Goal: Book appointment/travel/reservation

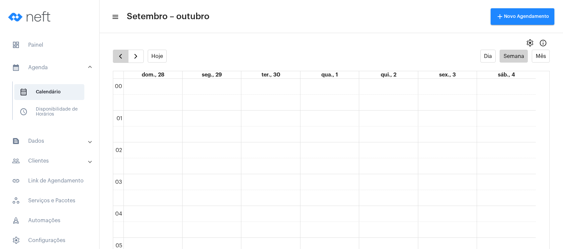
scroll to position [147, 0]
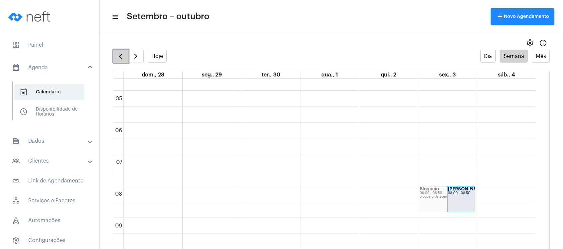
click at [115, 55] on button "button" at bounding box center [121, 56] width 16 height 13
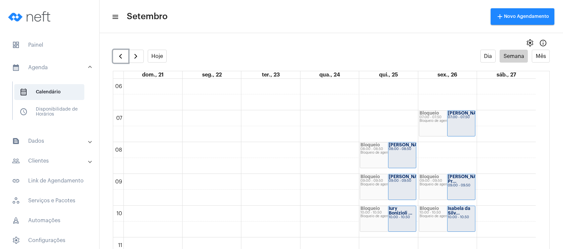
scroll to position [280, 0]
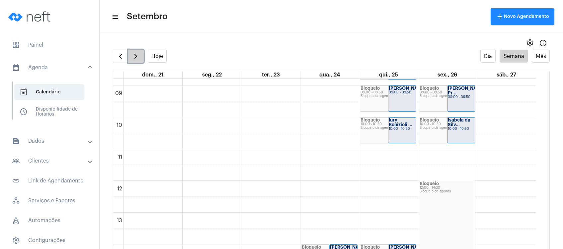
click at [139, 59] on span "button" at bounding box center [136, 56] width 8 height 8
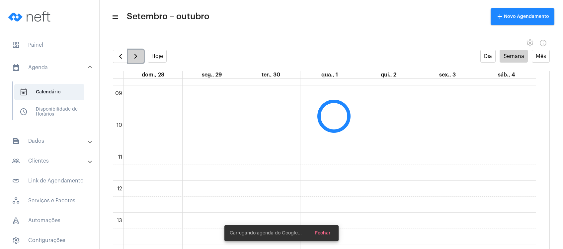
scroll to position [191, 0]
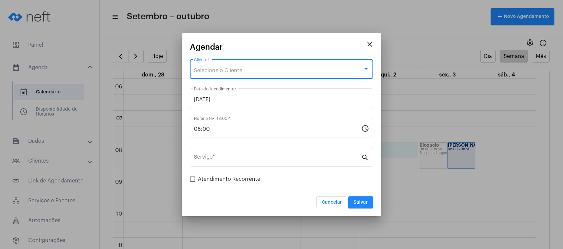
click at [301, 71] on div "Selecione o Cliente" at bounding box center [278, 71] width 169 height 6
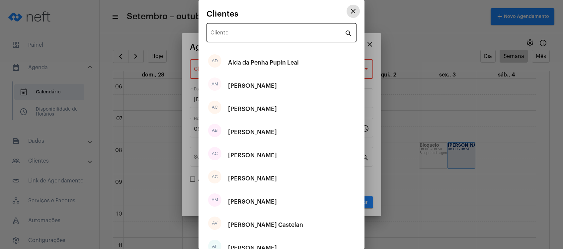
click at [287, 33] on input "Cliente" at bounding box center [277, 34] width 134 height 6
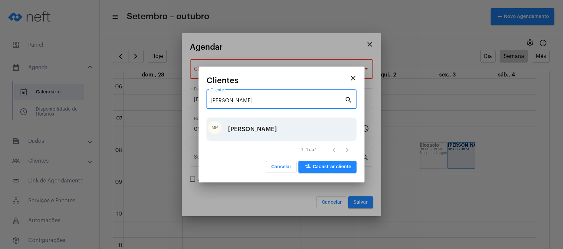
type input "[PERSON_NAME]"
click at [277, 127] on div "MP [PERSON_NAME]" at bounding box center [281, 129] width 150 height 23
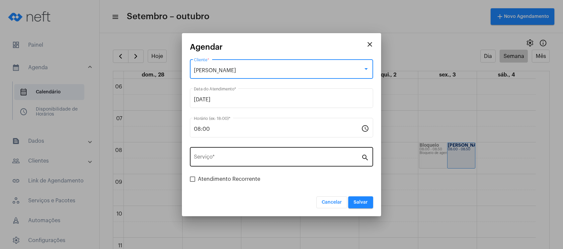
click at [267, 155] on div "Serviço *" at bounding box center [277, 156] width 167 height 21
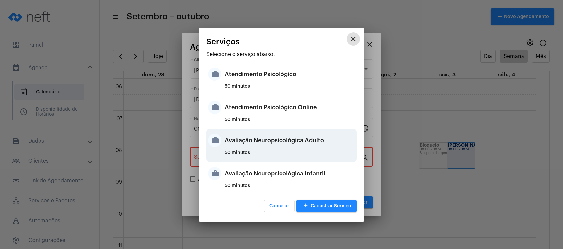
click at [271, 152] on div "50 minutos" at bounding box center [290, 156] width 130 height 10
type input "Avaliação Neuropsicológica Adulto"
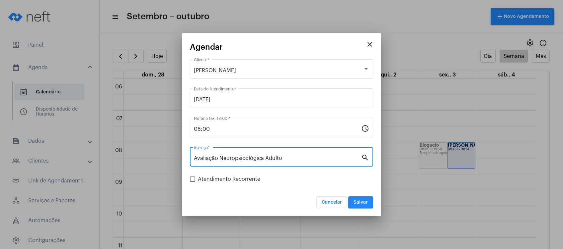
click at [359, 201] on span "Salvar" at bounding box center [360, 202] width 14 height 5
